Goal: Register for event/course

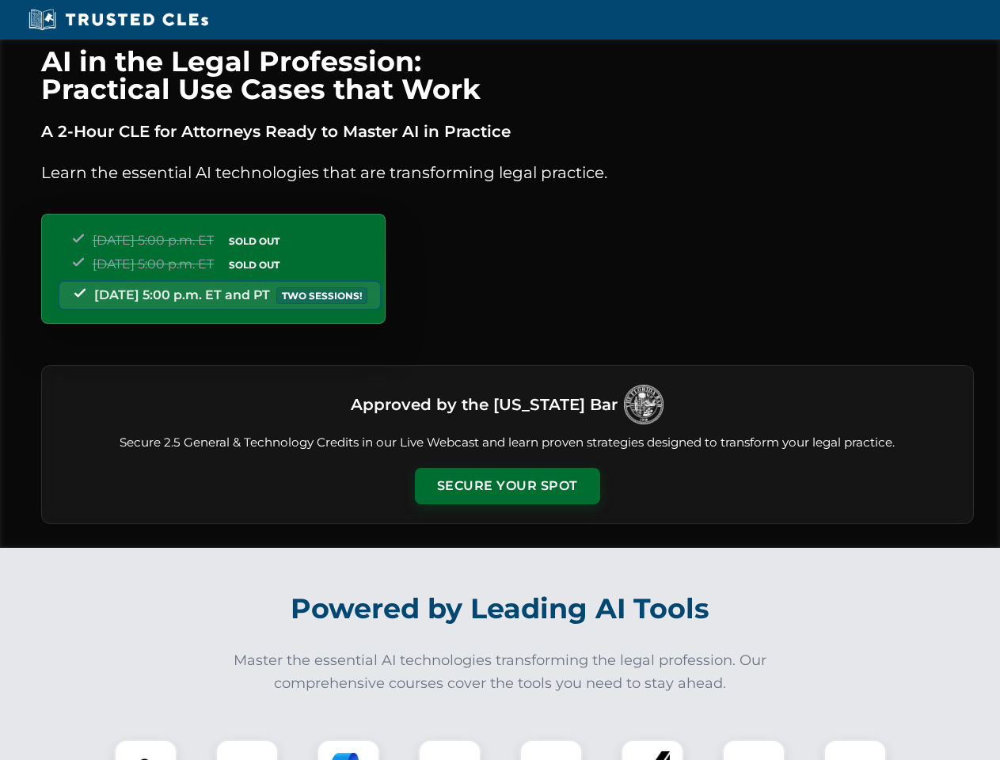
click at [507, 486] on button "Secure Your Spot" at bounding box center [507, 486] width 185 height 36
click at [146, 749] on img at bounding box center [146, 771] width 46 height 46
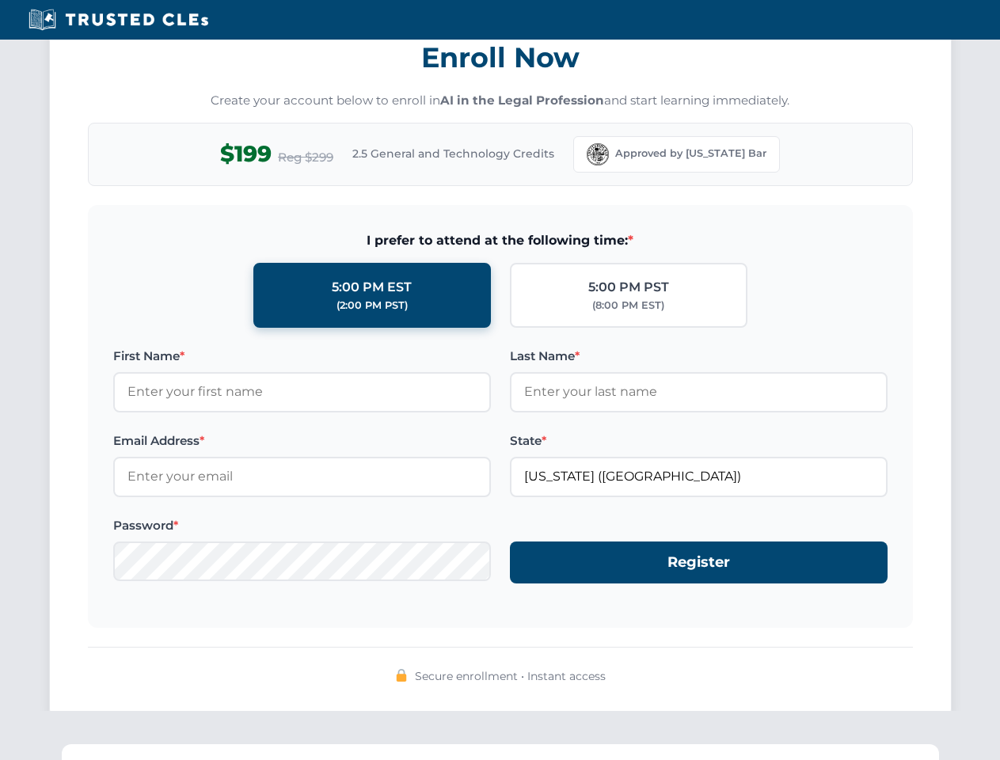
scroll to position [1554, 0]
